Goal: Task Accomplishment & Management: Use online tool/utility

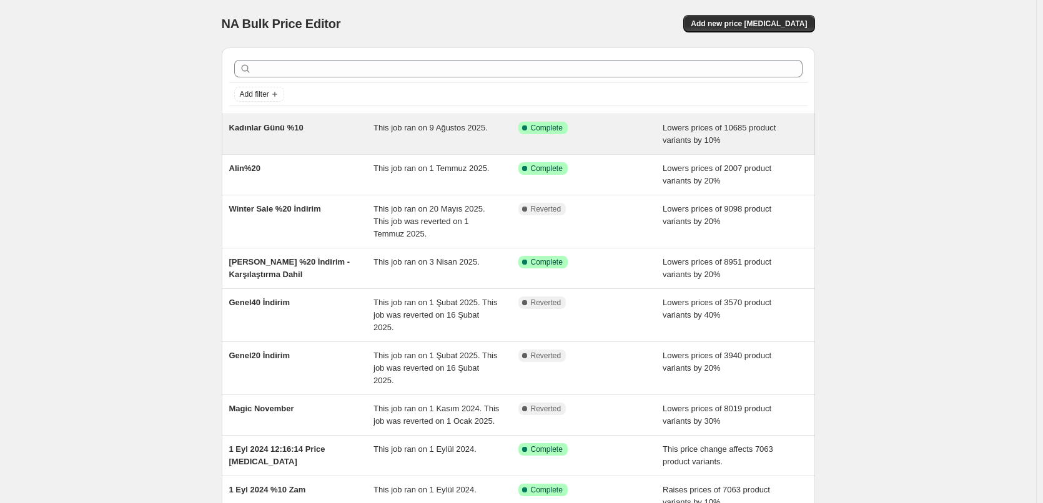
click at [558, 134] on span "Success Complete Complete" at bounding box center [542, 128] width 49 height 12
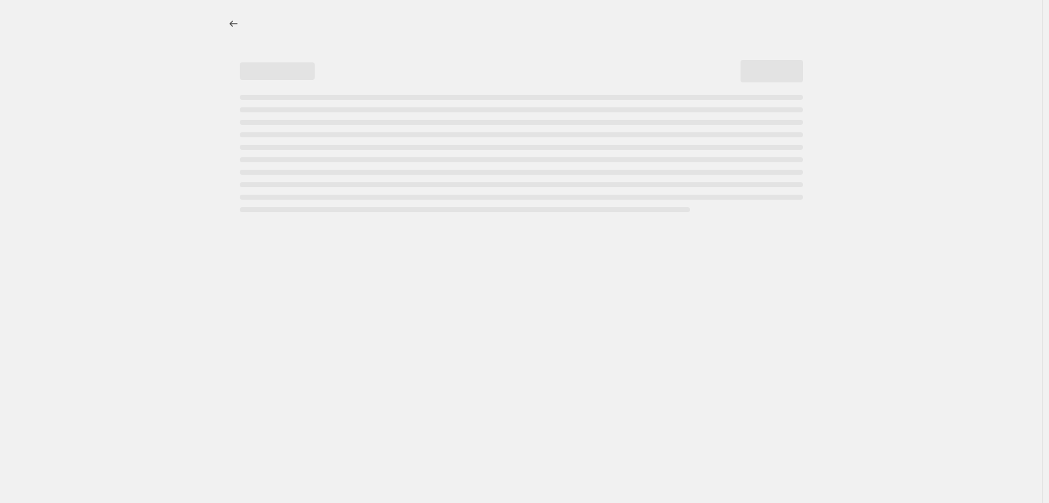
select select "percentage"
select select "no_change"
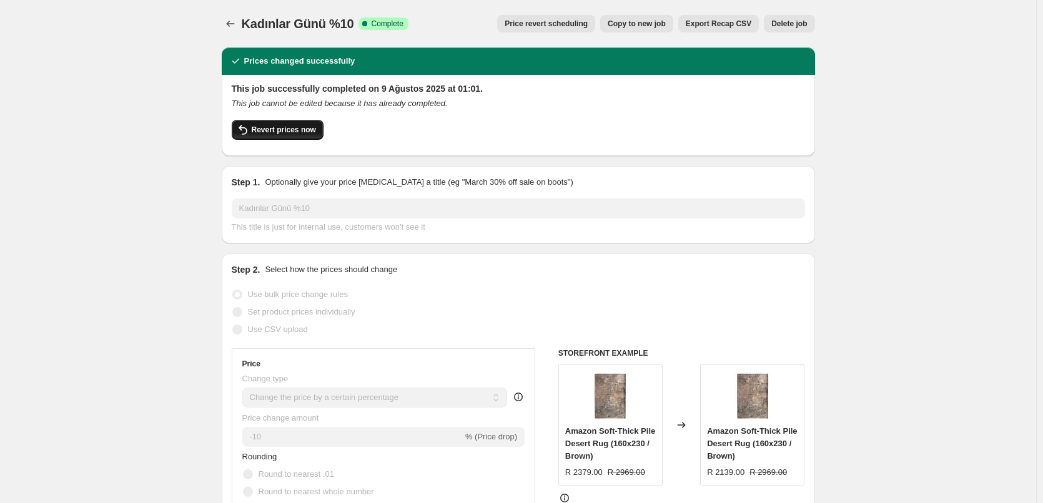
click at [300, 127] on span "Revert prices now" at bounding box center [284, 130] width 64 height 10
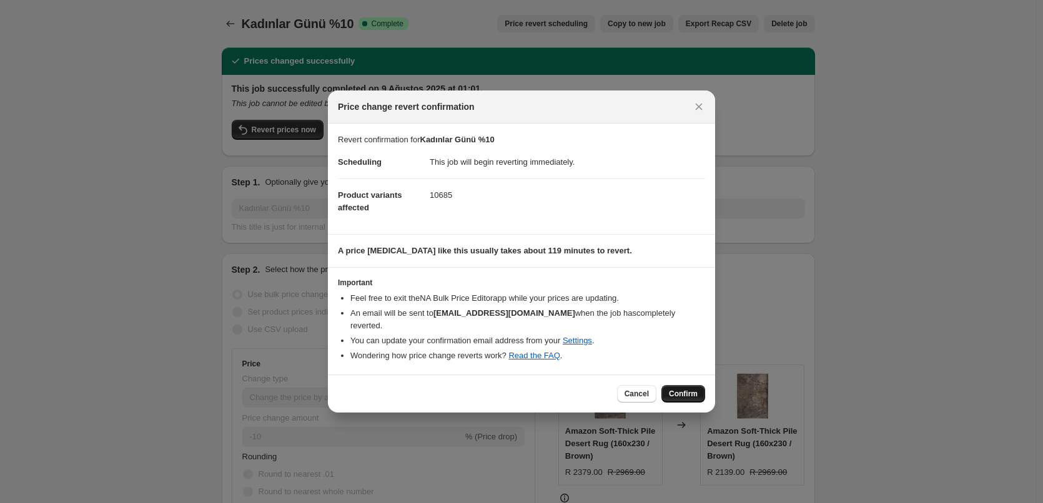
click at [696, 393] on button "Confirm" at bounding box center [683, 393] width 44 height 17
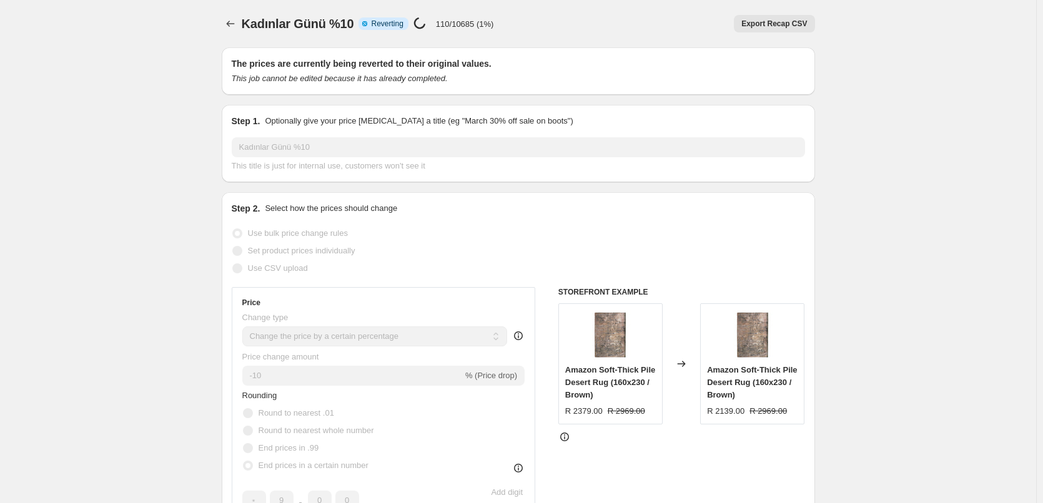
click at [454, 24] on p "110/10685 (1%)" at bounding box center [465, 23] width 58 height 9
click at [488, 33] on div "Kadınlar Günü %10. This page is ready Kadınlar Günü %10 Info Partially complete…" at bounding box center [518, 23] width 593 height 47
